Goal: Entertainment & Leisure: Consume media (video, audio)

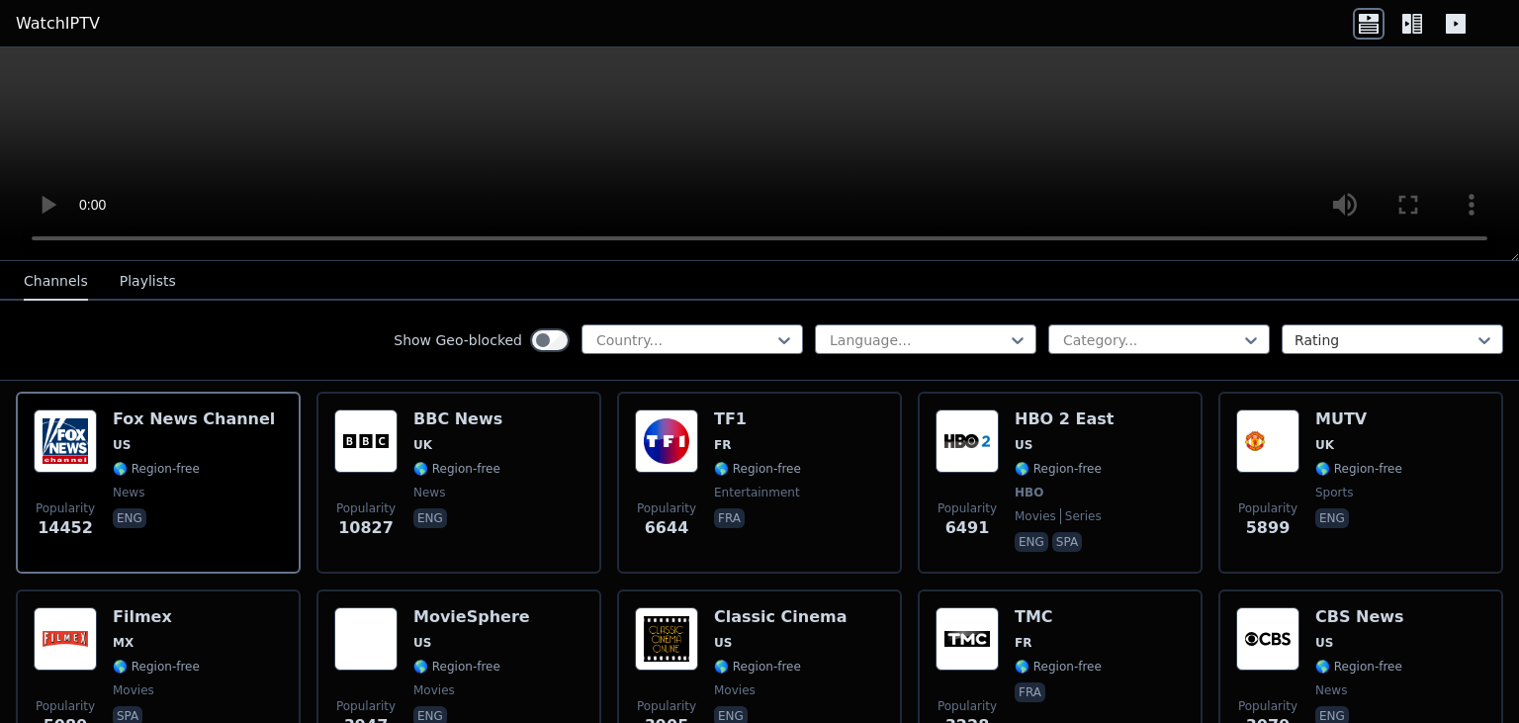
scroll to position [112, 0]
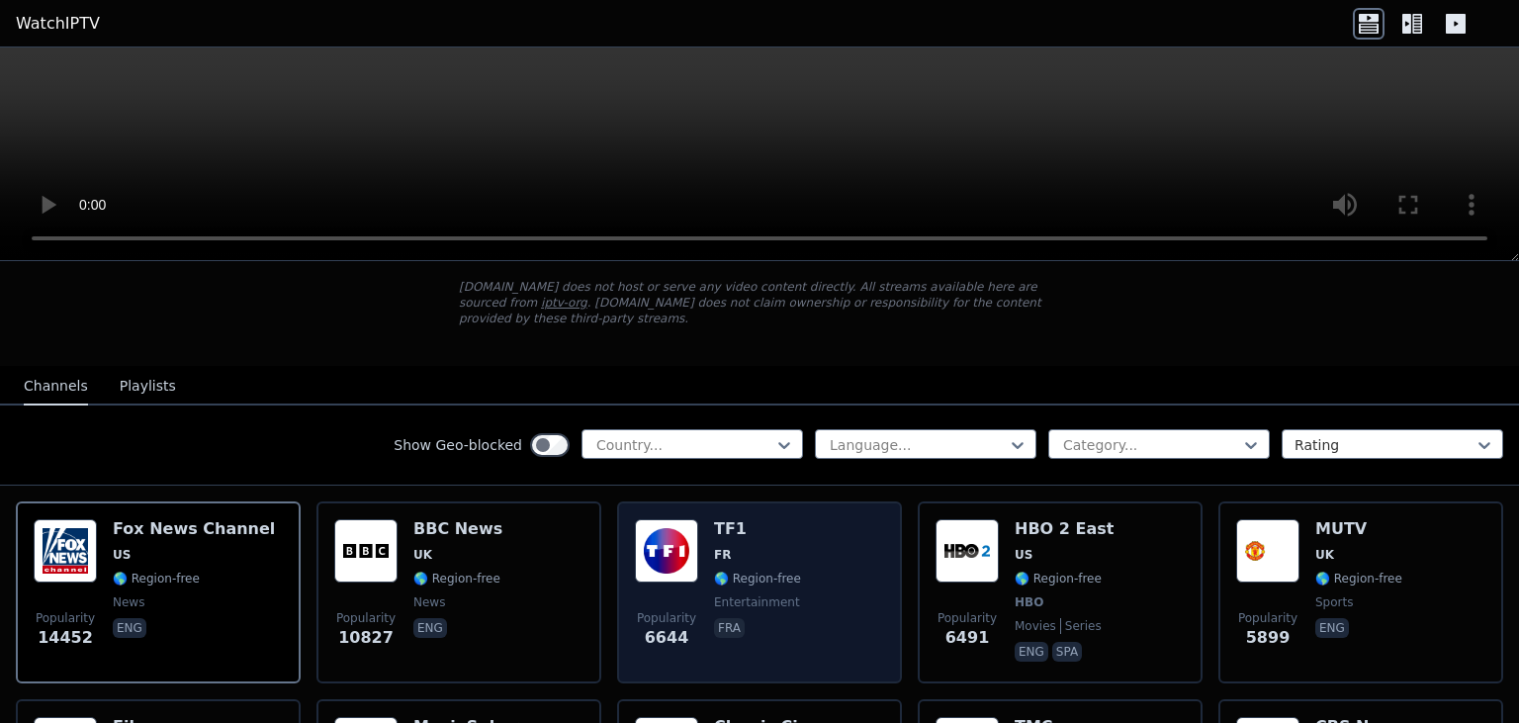
click at [740, 571] on span "🌎 Region-free" at bounding box center [757, 579] width 87 height 16
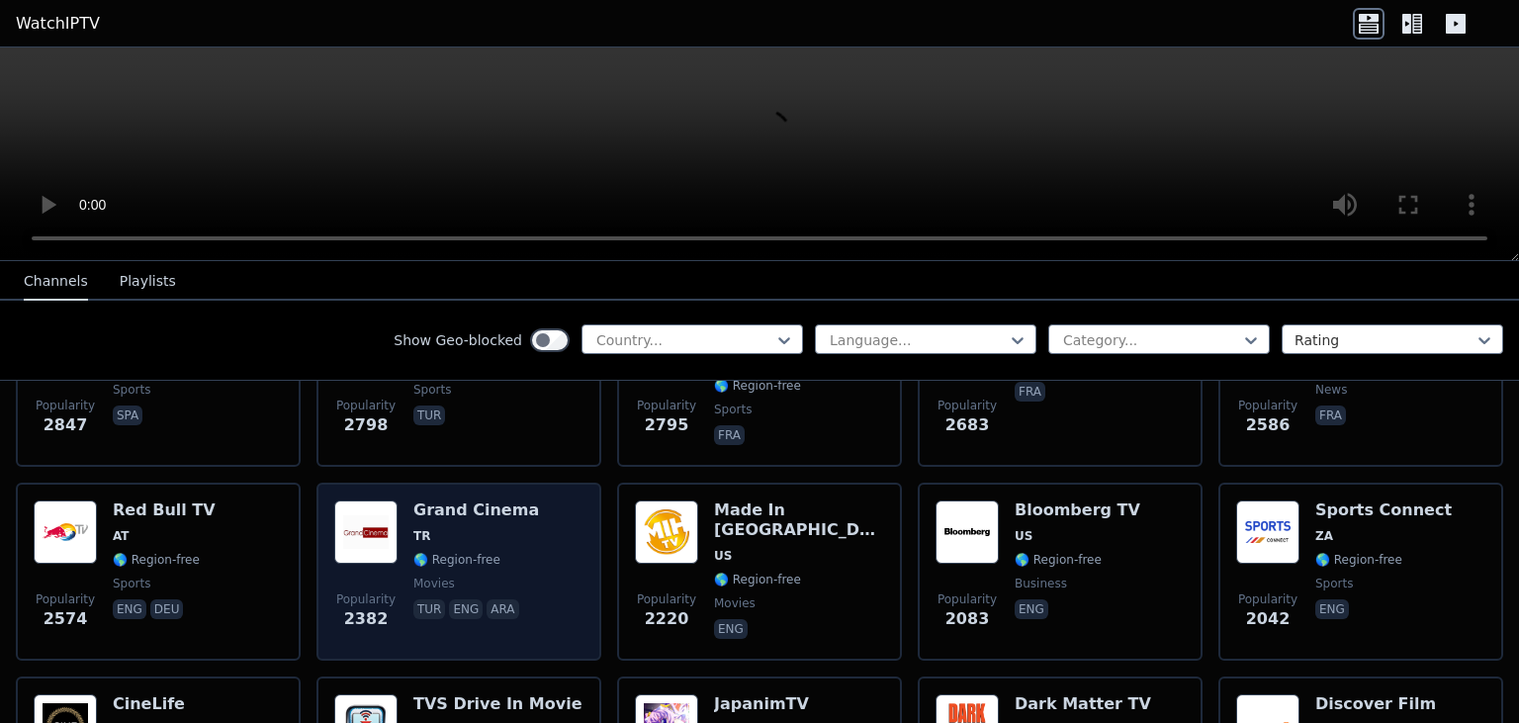
scroll to position [625, 0]
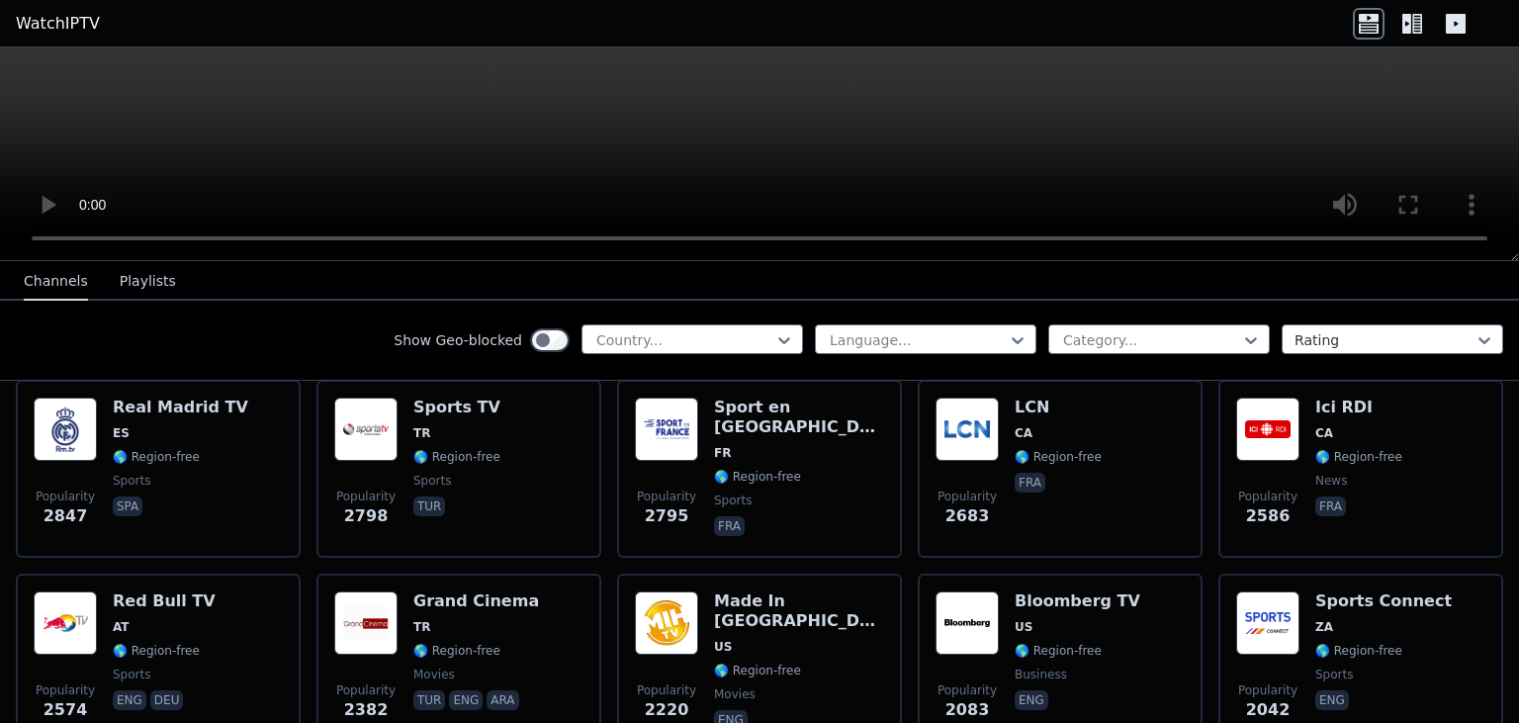
click at [147, 283] on button "Playlists" at bounding box center [148, 282] width 56 height 38
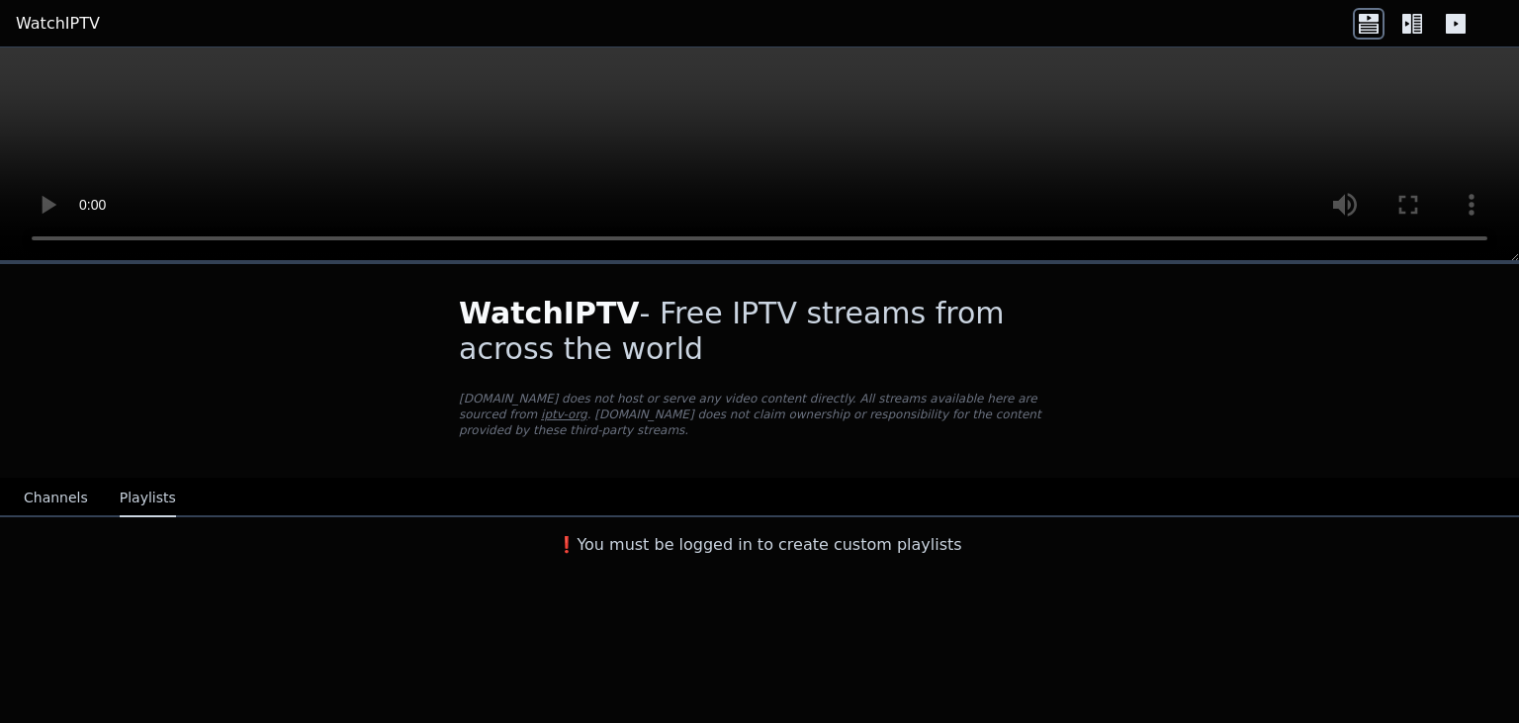
click at [1449, 25] on icon at bounding box center [1456, 24] width 20 height 20
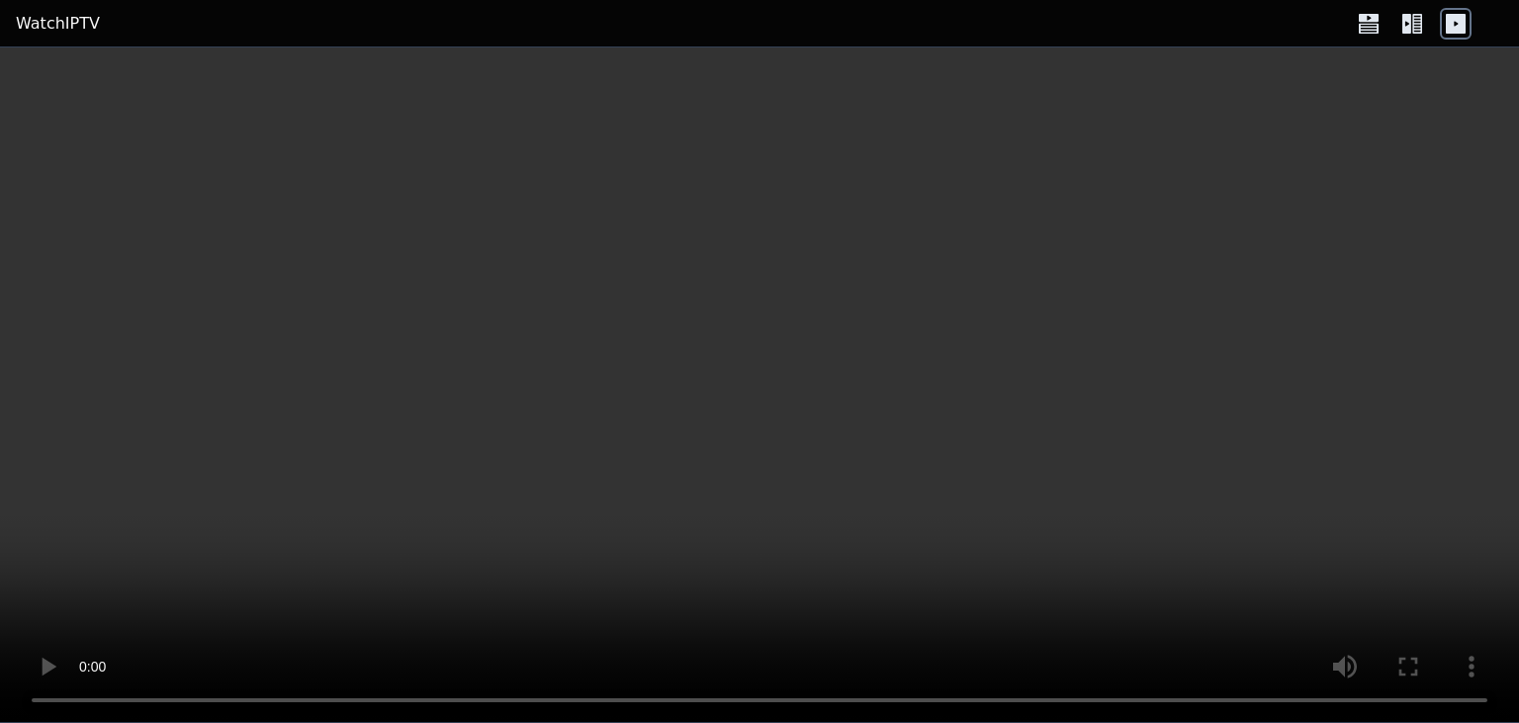
click at [74, 26] on link "WatchIPTV" at bounding box center [58, 24] width 84 height 24
click at [56, 19] on link "WatchIPTV" at bounding box center [58, 24] width 84 height 24
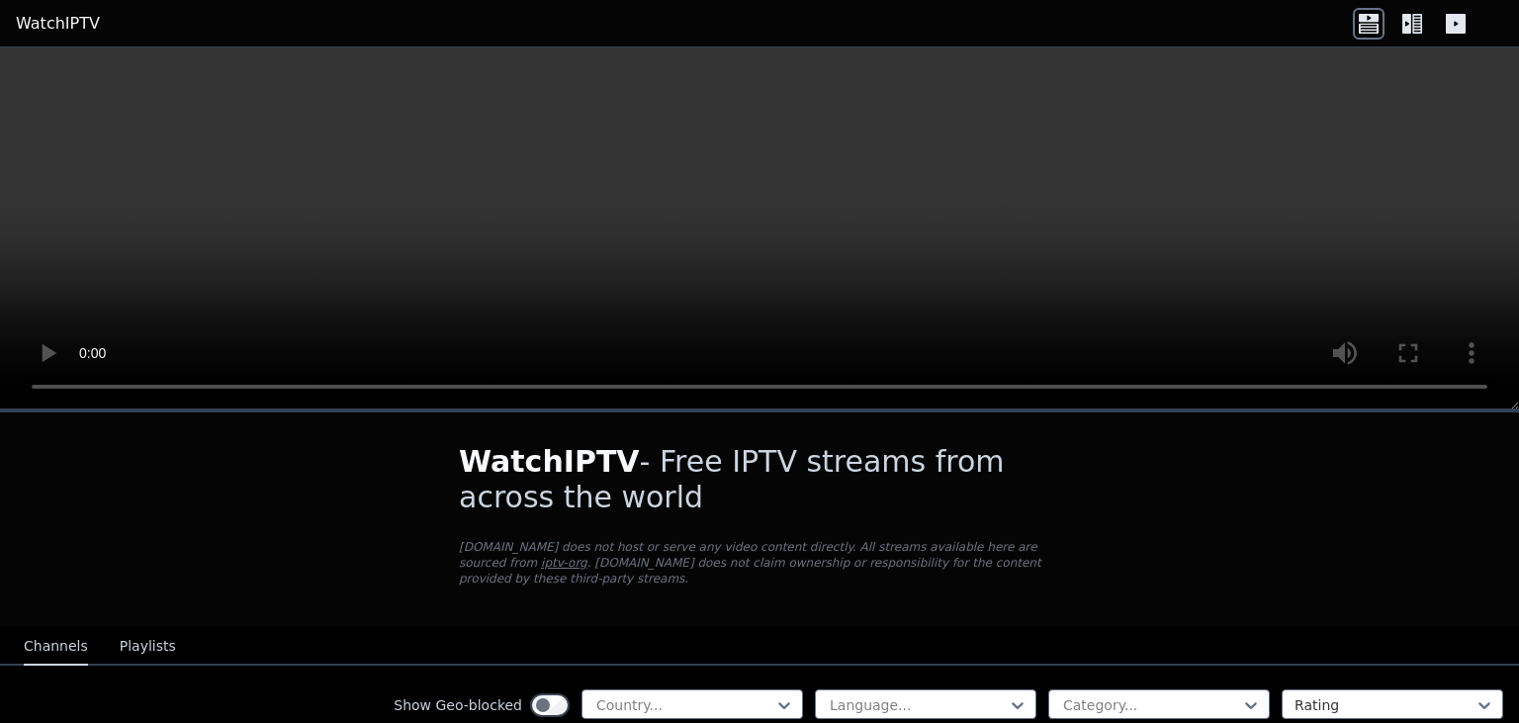
click at [1411, 24] on icon at bounding box center [1413, 24] width 32 height 32
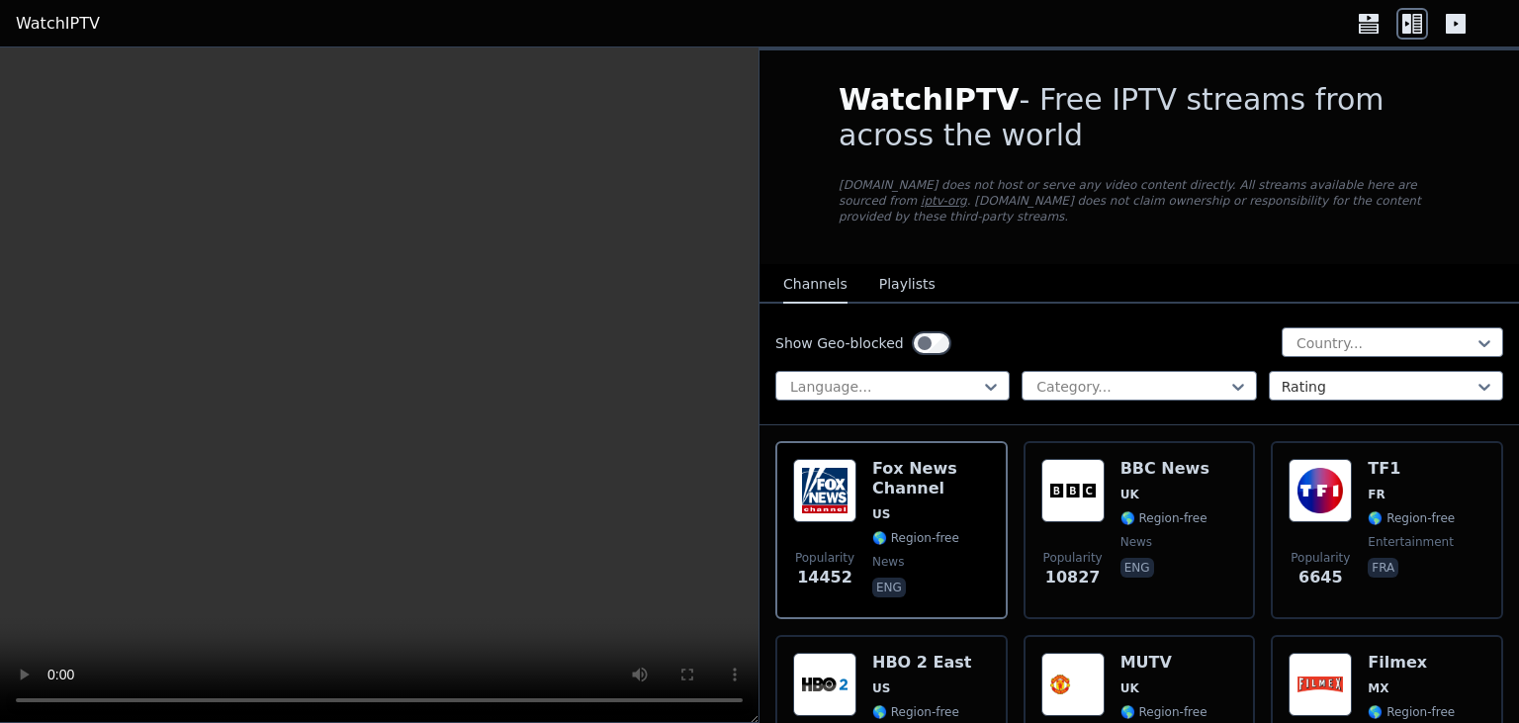
click at [1411, 24] on icon at bounding box center [1413, 24] width 32 height 32
click at [1375, 26] on icon at bounding box center [1369, 24] width 32 height 32
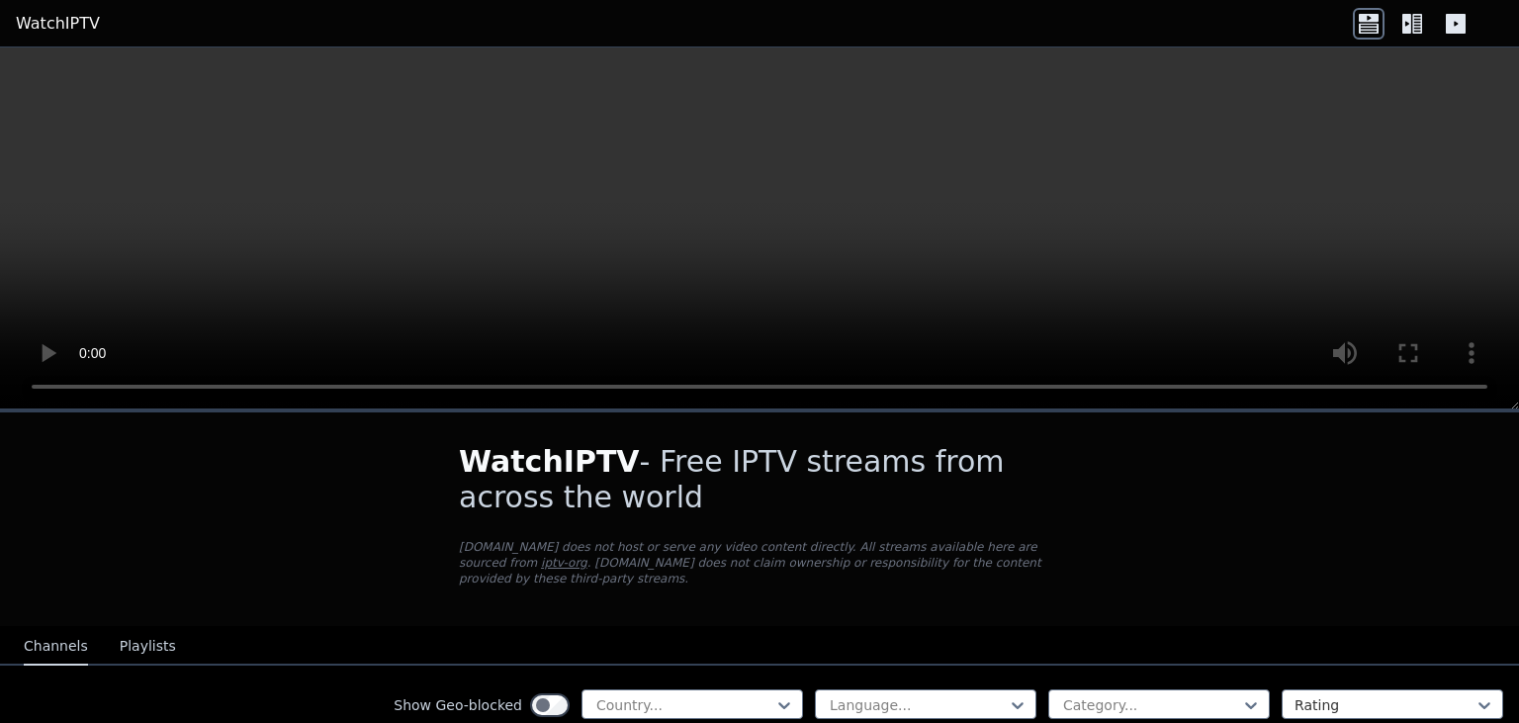
click at [588, 556] on link "iptv-org" at bounding box center [564, 563] width 46 height 14
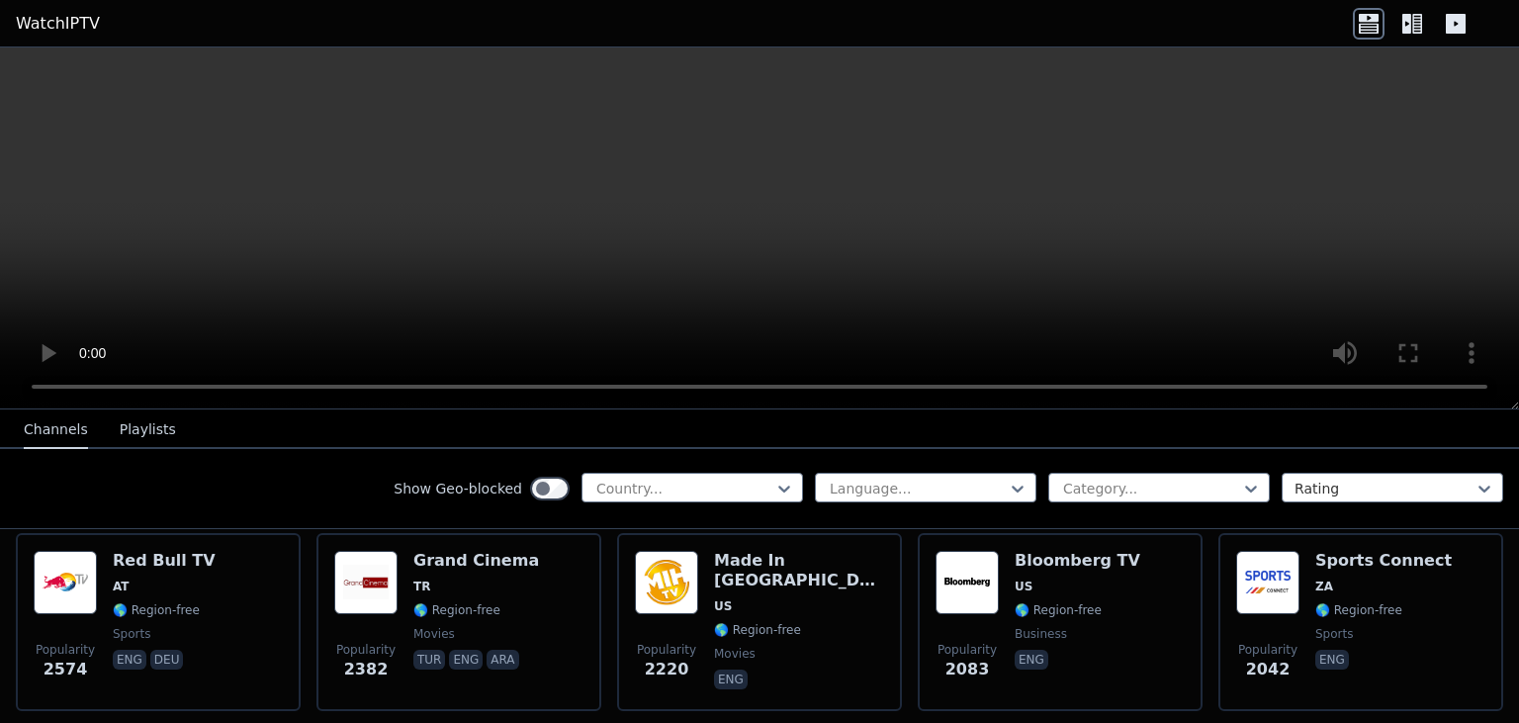
scroll to position [818, 0]
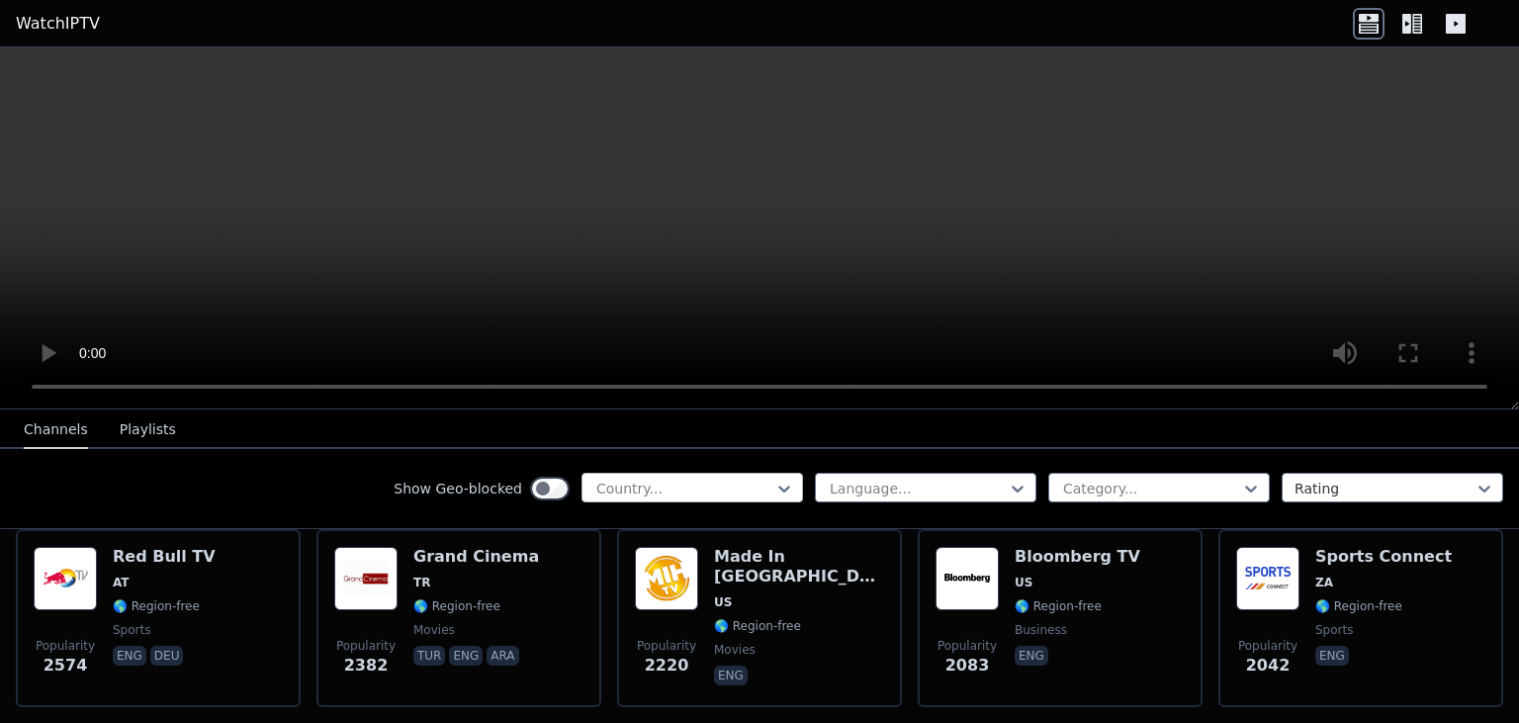
click at [716, 487] on div at bounding box center [684, 489] width 180 height 20
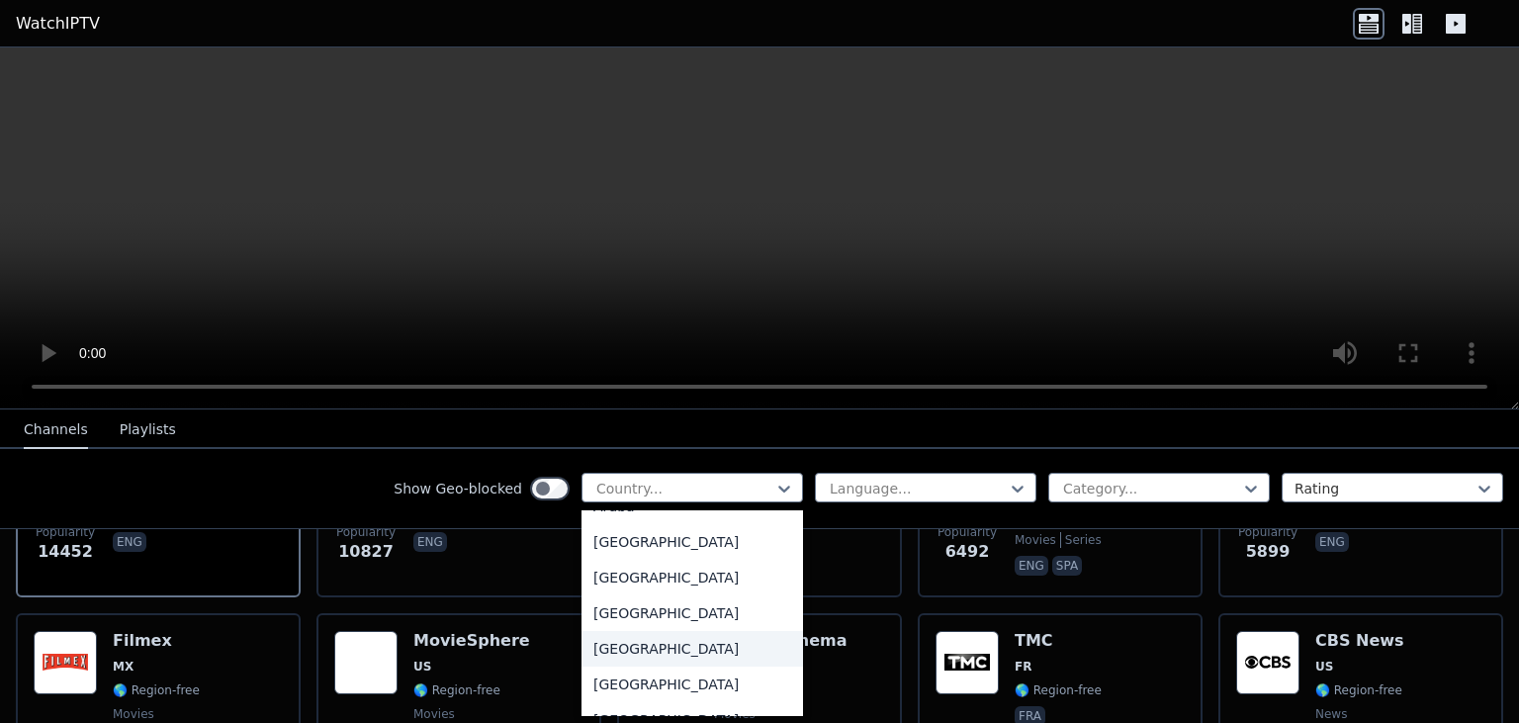
scroll to position [293, 0]
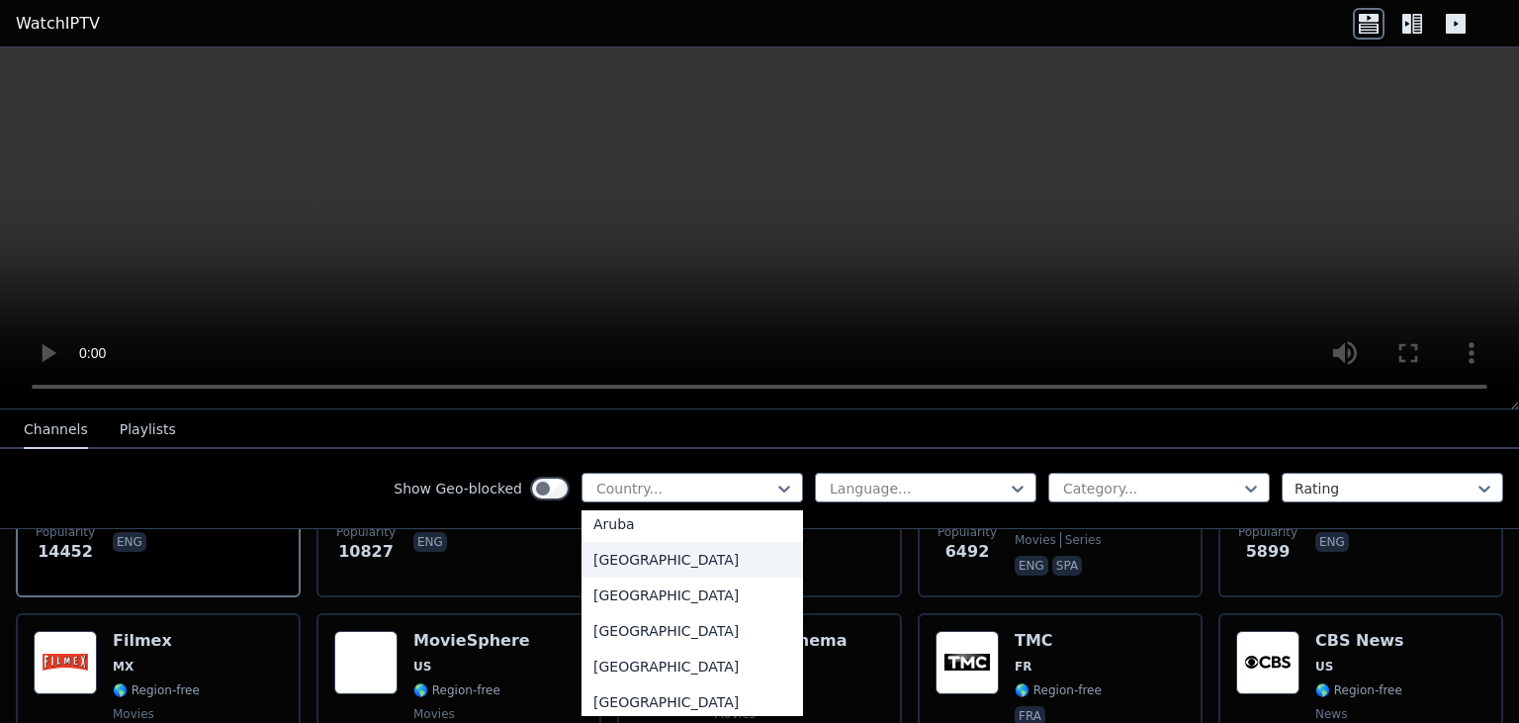
click at [706, 565] on div "[GEOGRAPHIC_DATA]" at bounding box center [693, 560] width 222 height 36
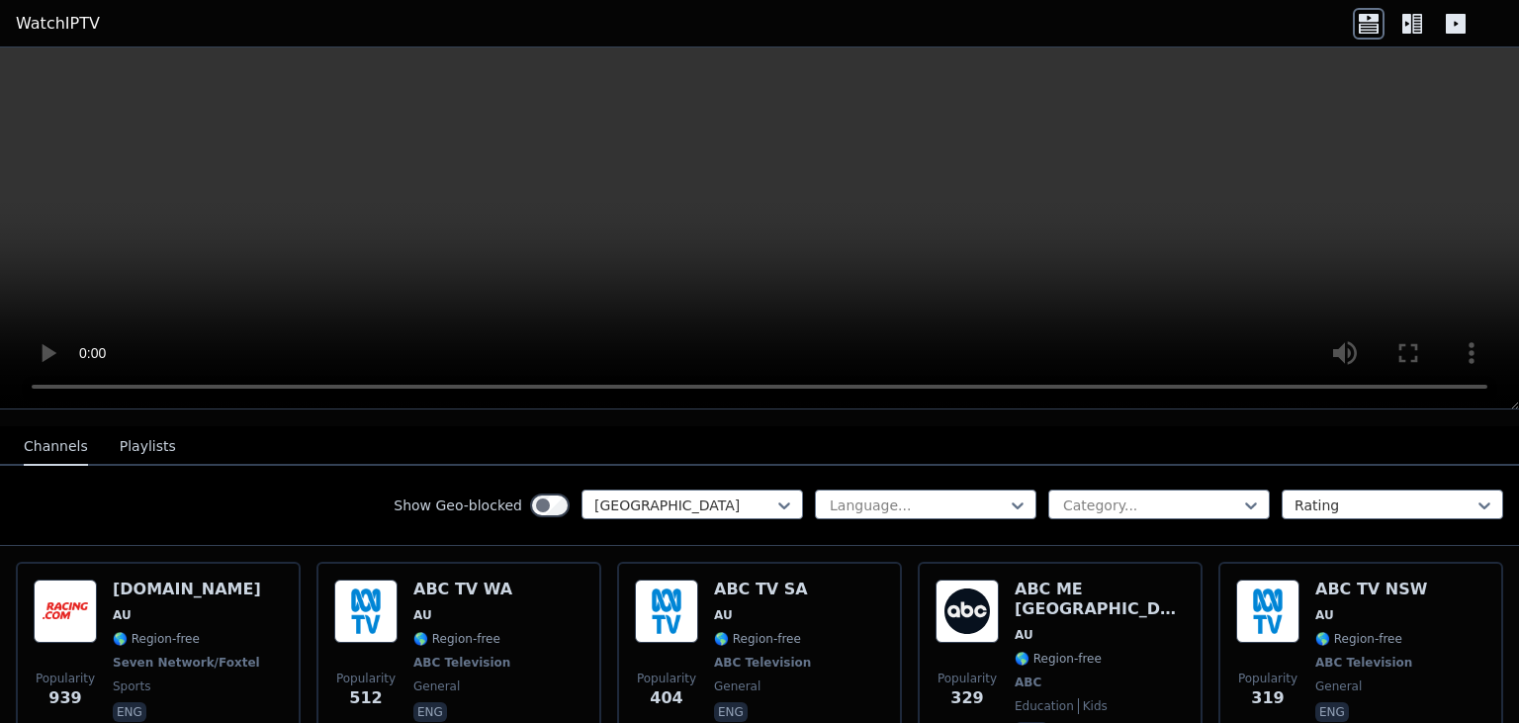
scroll to position [201, 0]
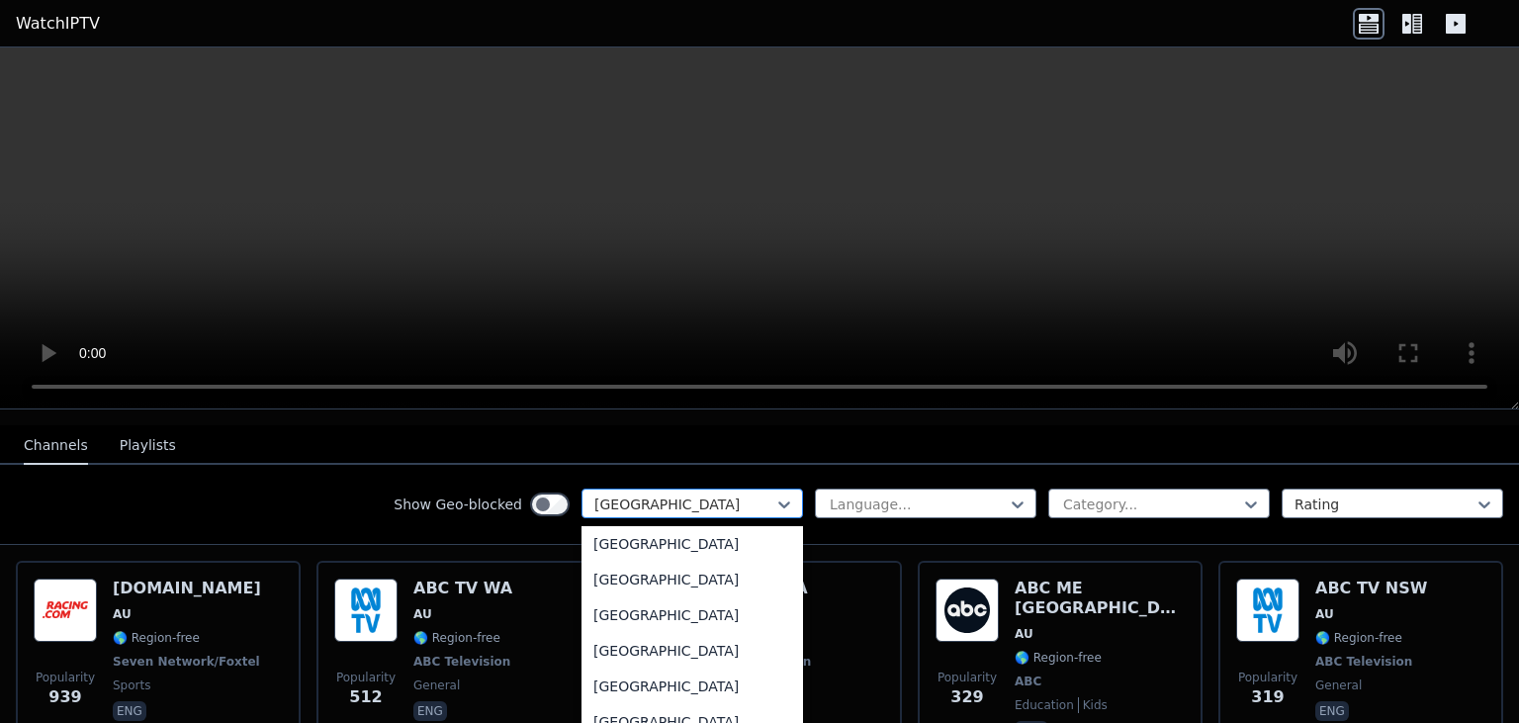
click at [660, 489] on div "[GEOGRAPHIC_DATA]" at bounding box center [693, 504] width 222 height 30
click at [683, 641] on div "[GEOGRAPHIC_DATA]" at bounding box center [693, 650] width 222 height 36
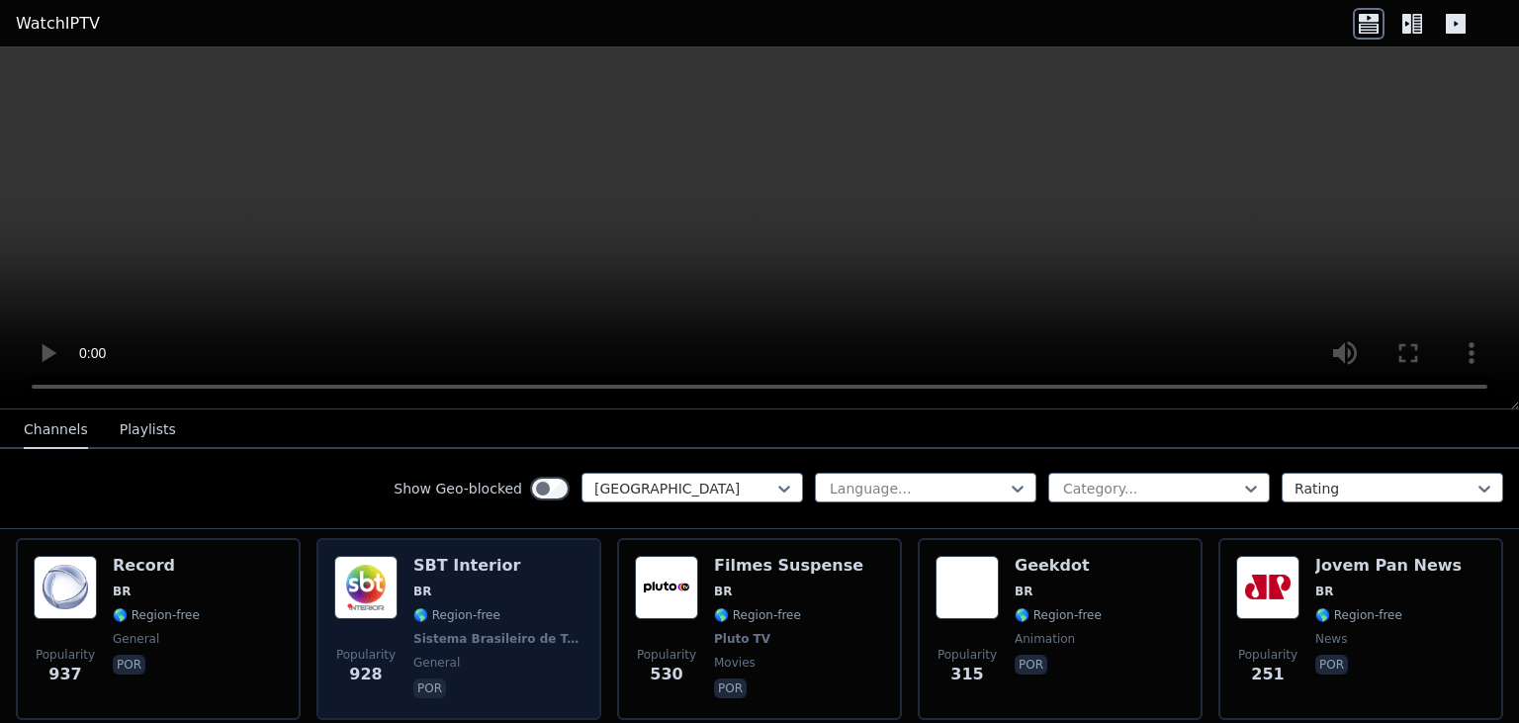
scroll to position [223, 0]
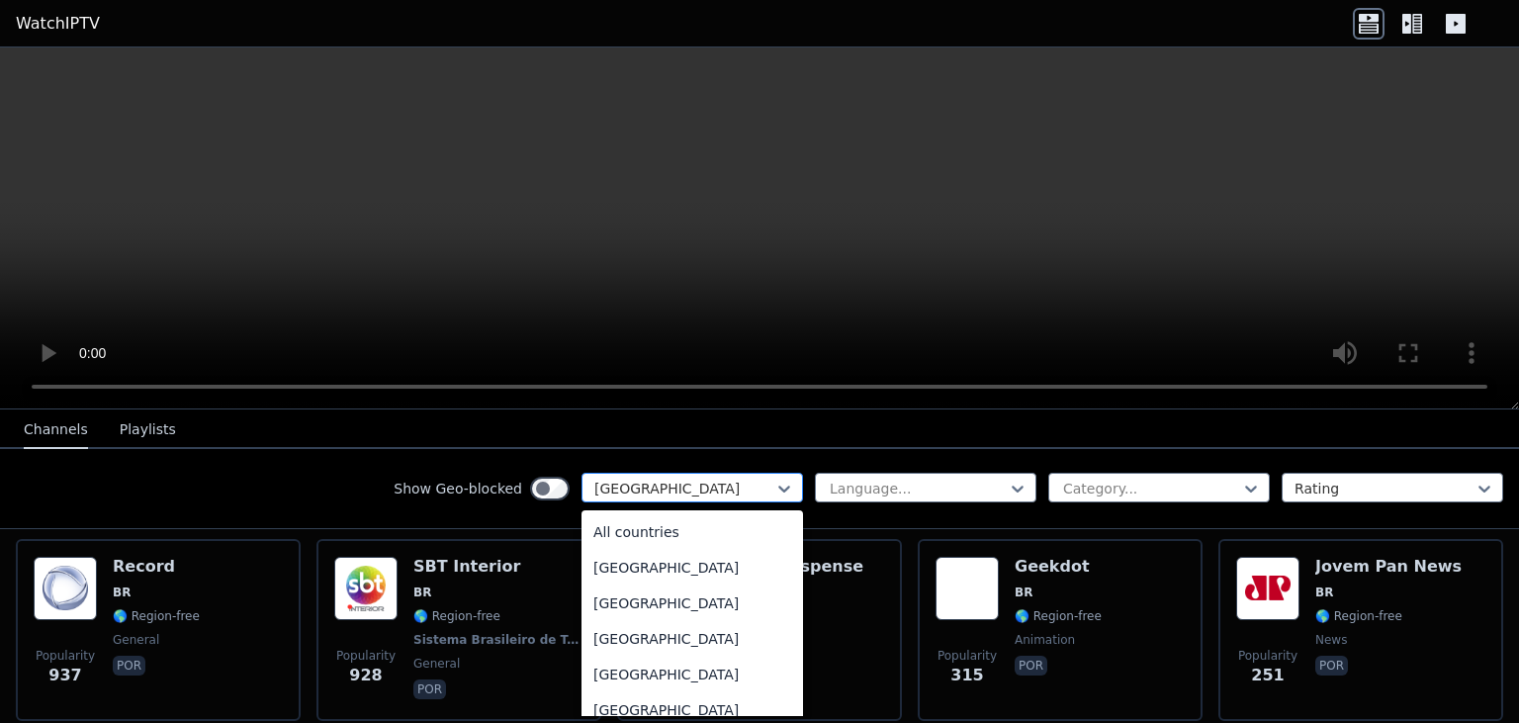
click at [734, 481] on div at bounding box center [684, 489] width 180 height 20
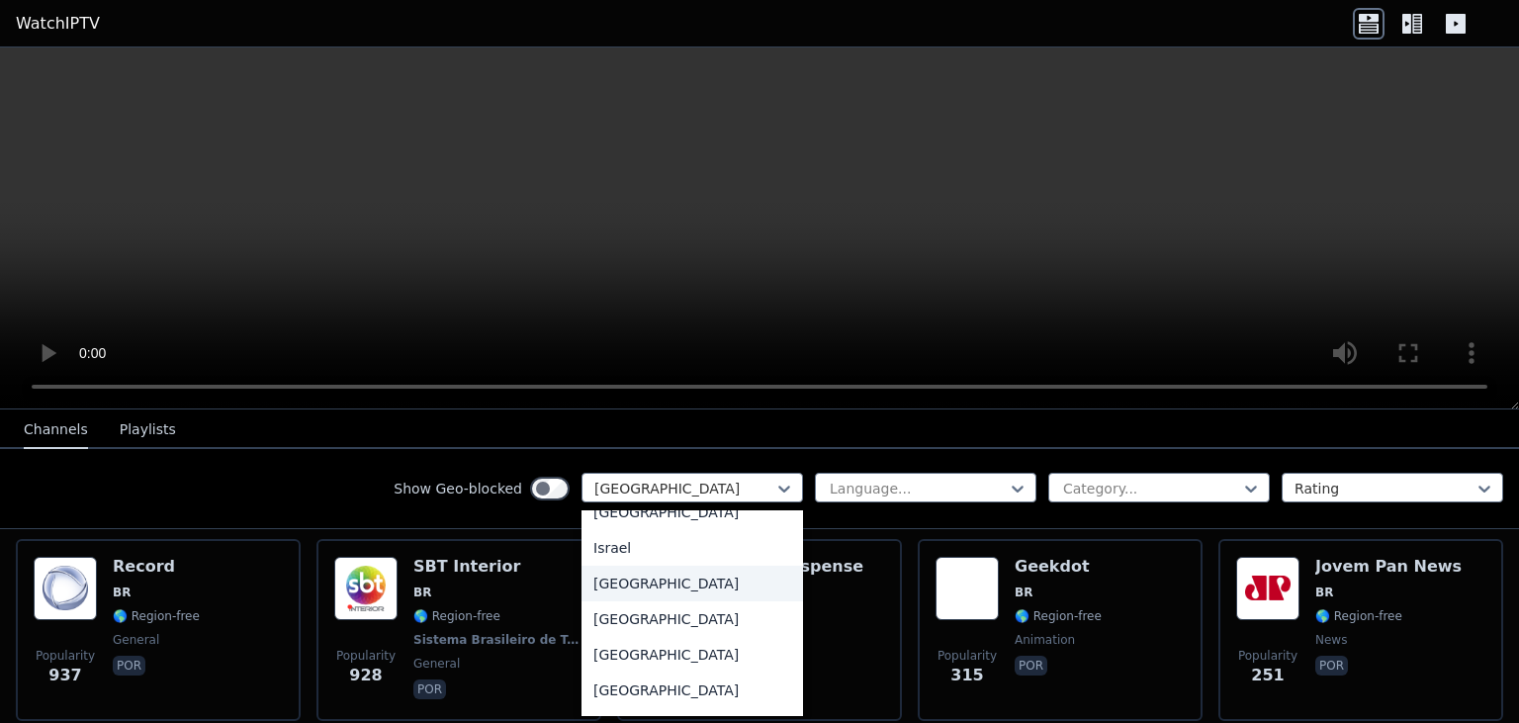
scroll to position [3225, 0]
click at [713, 596] on div "[GEOGRAPHIC_DATA]" at bounding box center [693, 583] width 222 height 36
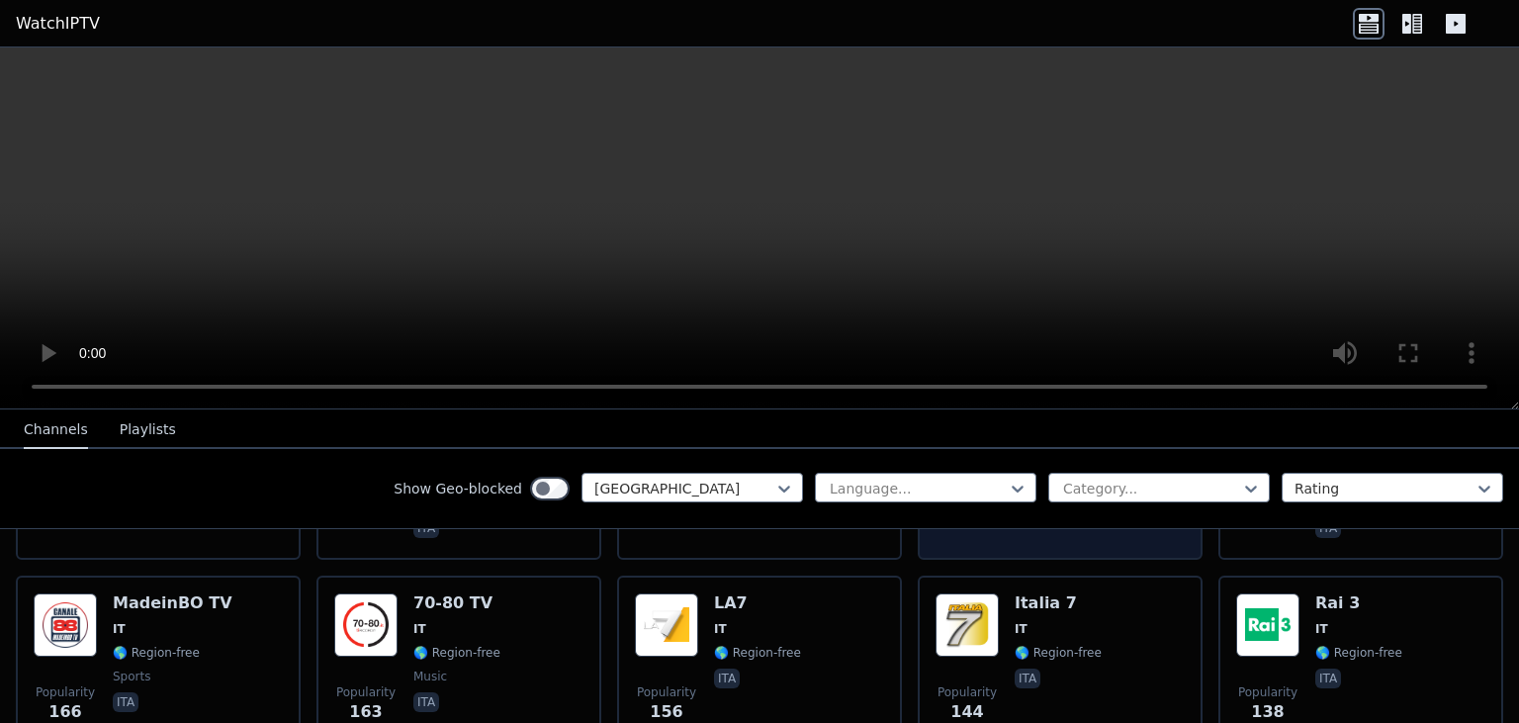
scroll to position [839, 0]
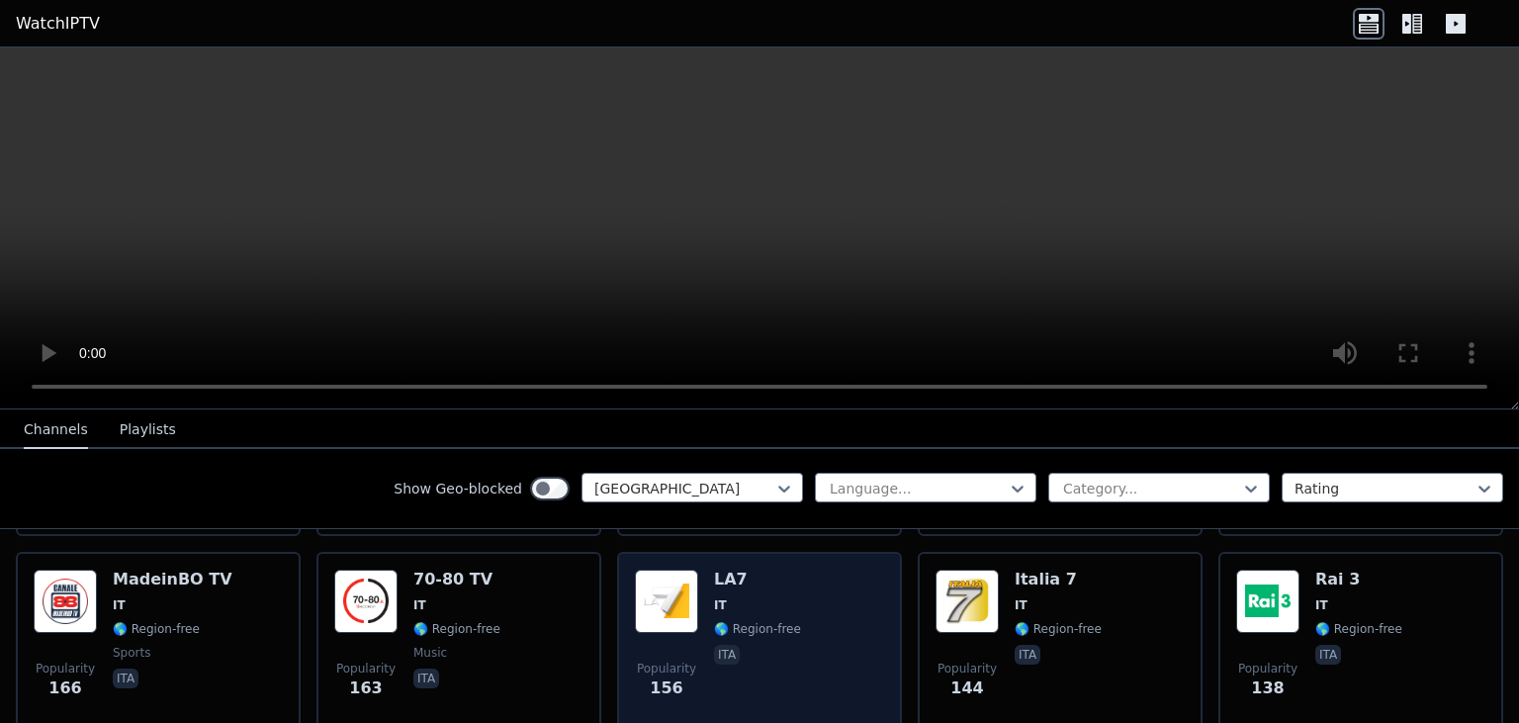
click at [693, 570] on img at bounding box center [666, 601] width 63 height 63
